Goal: Use online tool/utility: Use online tool/utility

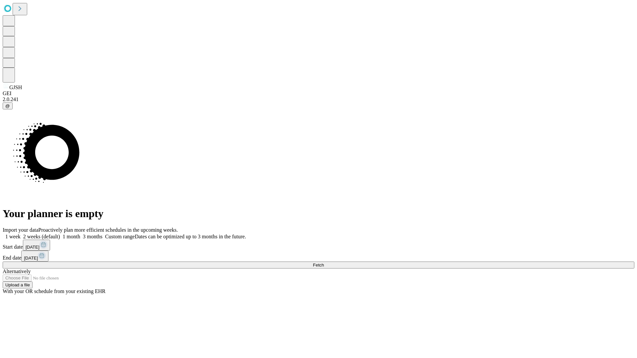
click at [324, 263] on span "Fetch" at bounding box center [318, 265] width 11 height 5
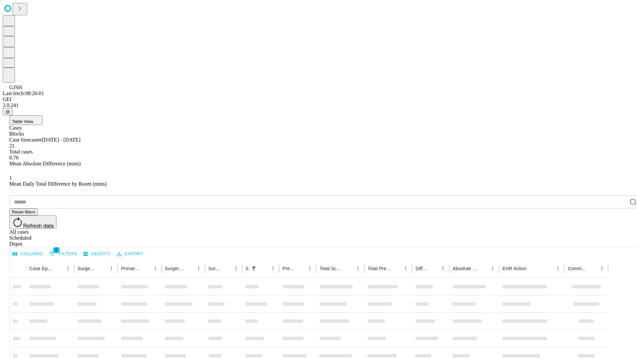
click at [33, 119] on span "Table View" at bounding box center [22, 121] width 21 height 5
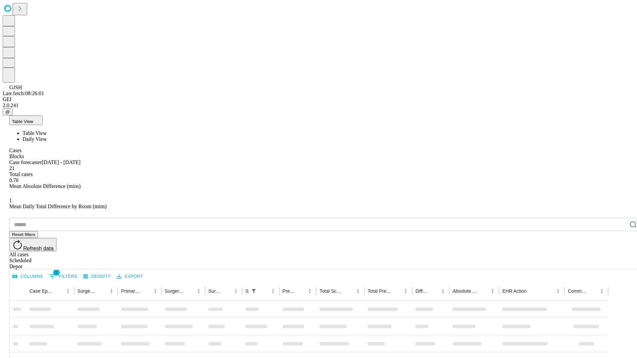
click at [47, 136] on span "Daily View" at bounding box center [35, 139] width 24 height 6
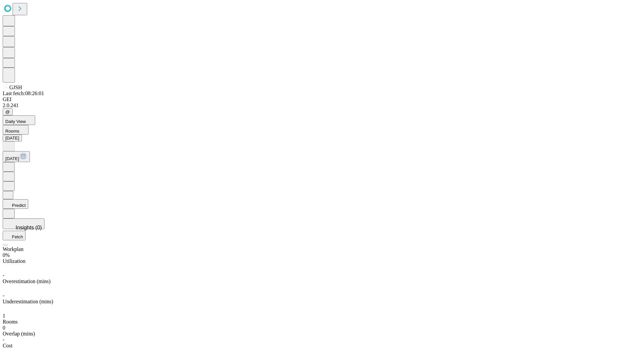
click at [28, 199] on button "Predict" at bounding box center [16, 204] width 26 height 10
